Goal: Task Accomplishment & Management: Manage account settings

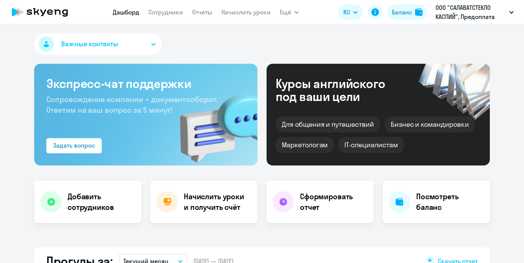
select select "30"
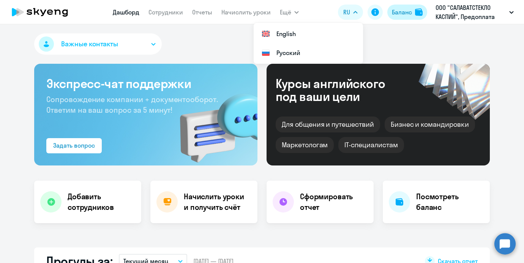
click at [397, 13] on div "Баланс" at bounding box center [402, 12] width 20 height 9
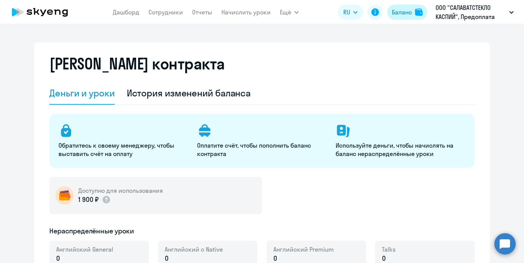
select select "english_adult_not_native_speaker"
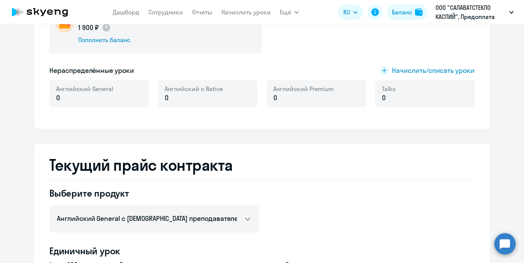
scroll to position [57, 0]
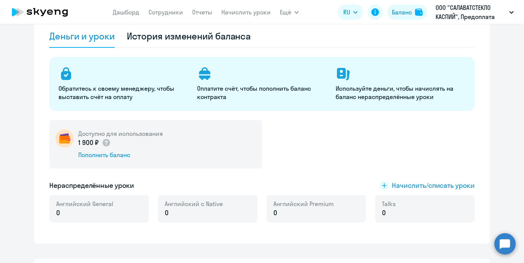
click at [399, 179] on div "Доступно для использования 1 900 ₽ Пополнить баланс Нераспределённые уроки Начи…" at bounding box center [261, 176] width 425 height 112
click at [399, 183] on span "Начислить/списать уроки" at bounding box center [433, 186] width 83 height 10
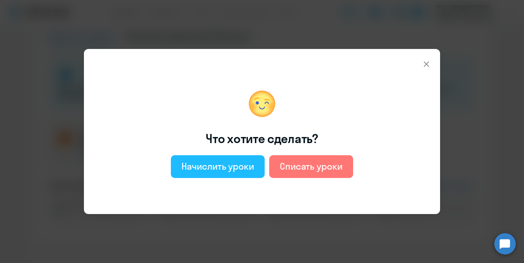
click at [224, 165] on div "Начислить уроки" at bounding box center [217, 166] width 72 height 12
select select "english_adult_not_native_speaker"
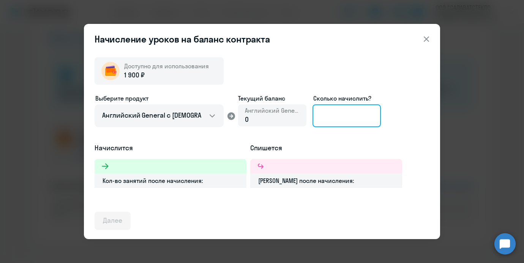
click at [341, 124] on input at bounding box center [346, 115] width 68 height 23
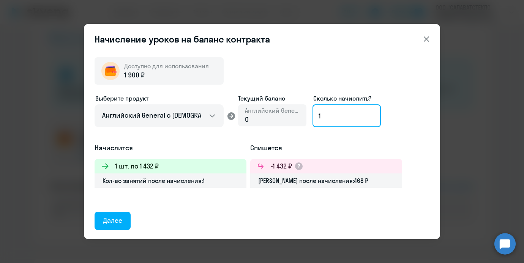
type input "1"
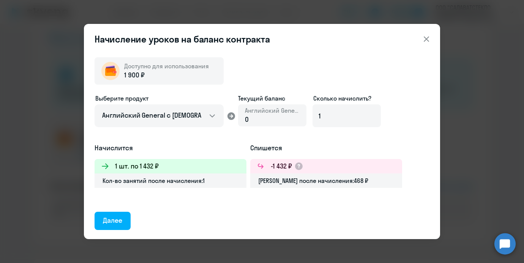
click at [429, 36] on icon at bounding box center [426, 39] width 9 height 9
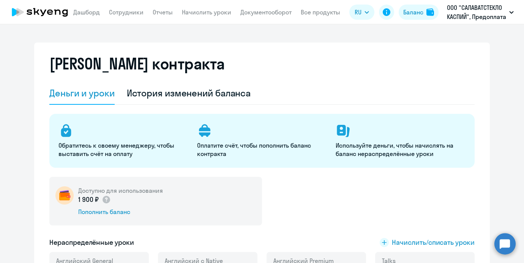
select select "english_adult_not_native_speaker"
